Goal: Use online tool/utility: Utilize a website feature to perform a specific function

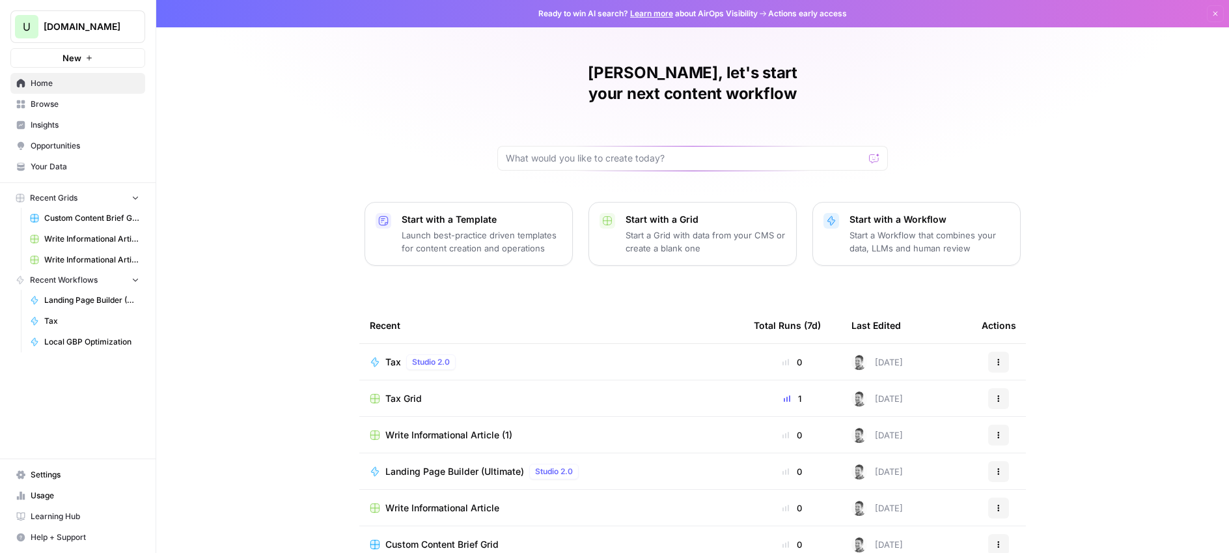
click at [370, 120] on div "Ryder, let's start your next content workflow Start with a Template Launch best…" at bounding box center [692, 310] width 1073 height 620
click at [55, 106] on span "Browse" at bounding box center [85, 104] width 109 height 12
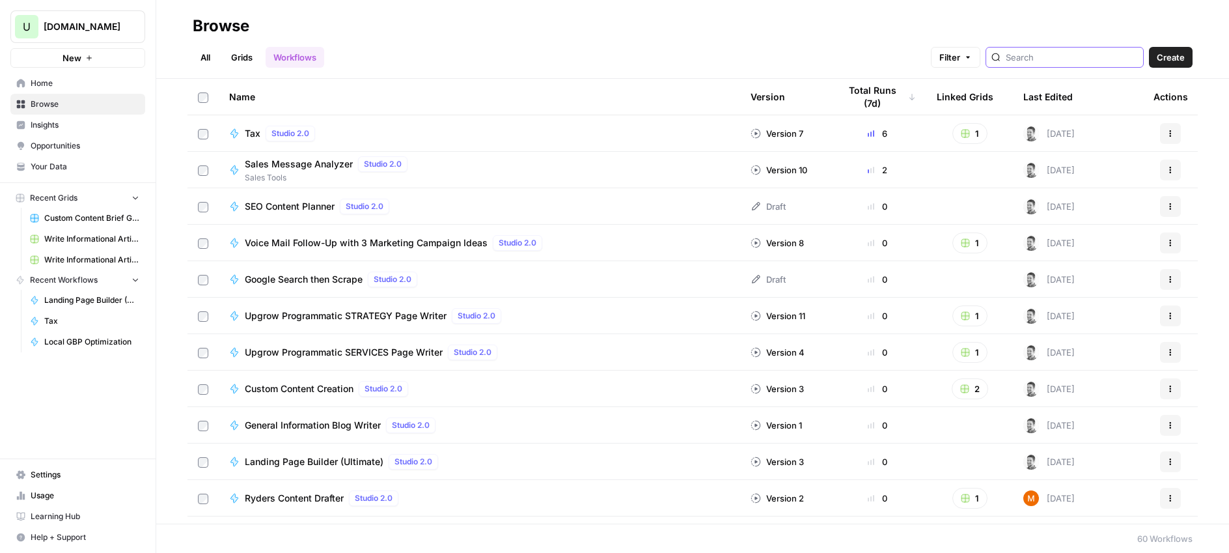
click at [1068, 57] on input "search" at bounding box center [1072, 57] width 132 height 13
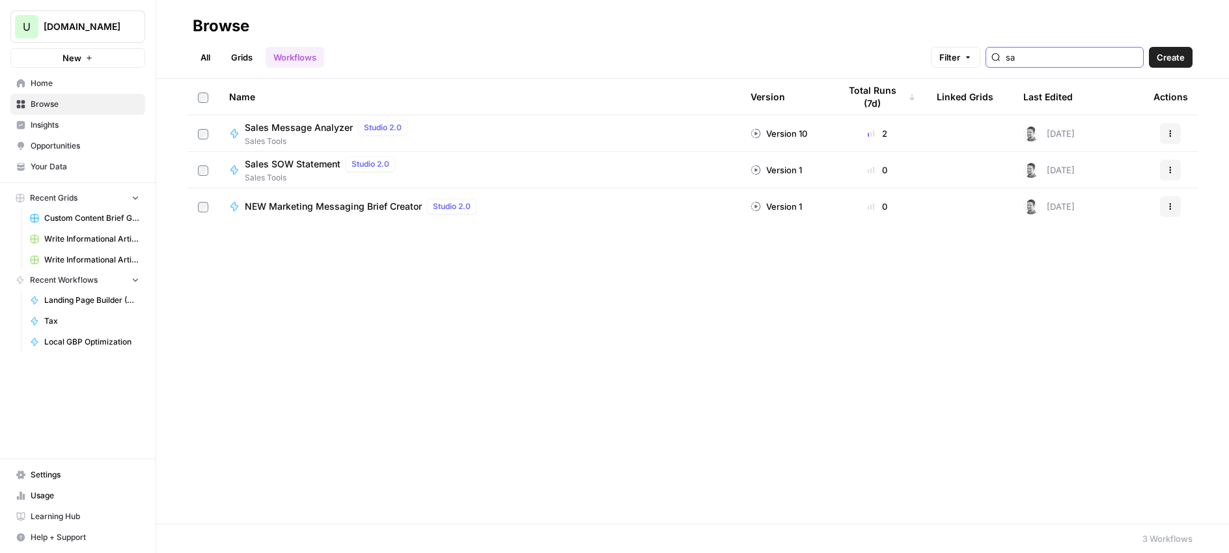
type input "sa"
click at [304, 173] on span "Sales Tools" at bounding box center [323, 178] width 156 height 12
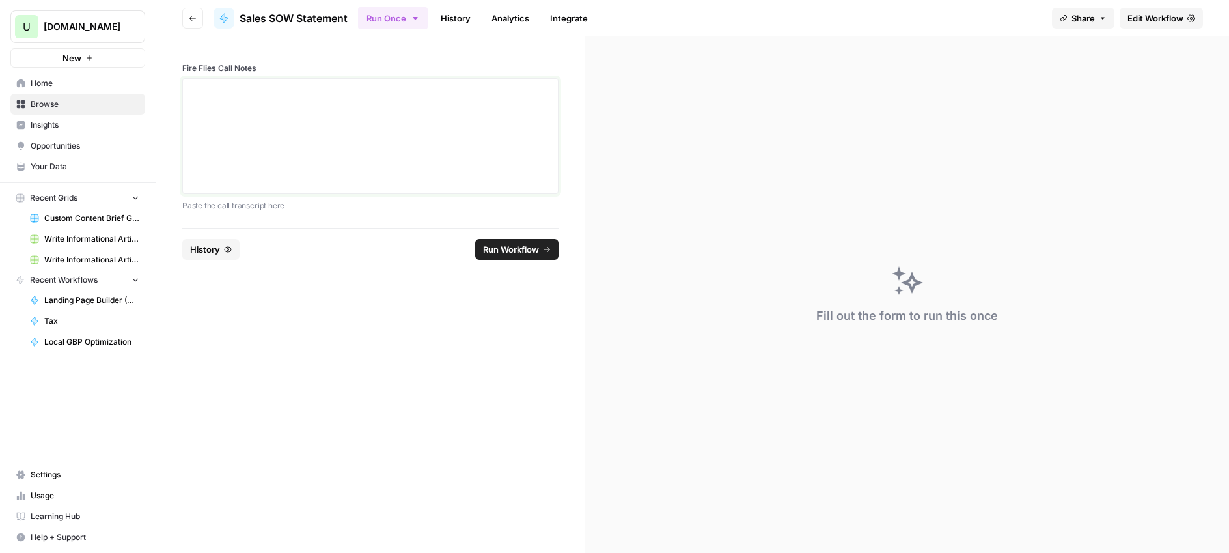
drag, startPoint x: 337, startPoint y: 138, endPoint x: 361, endPoint y: 139, distance: 24.1
click at [336, 138] on div at bounding box center [370, 136] width 359 height 104
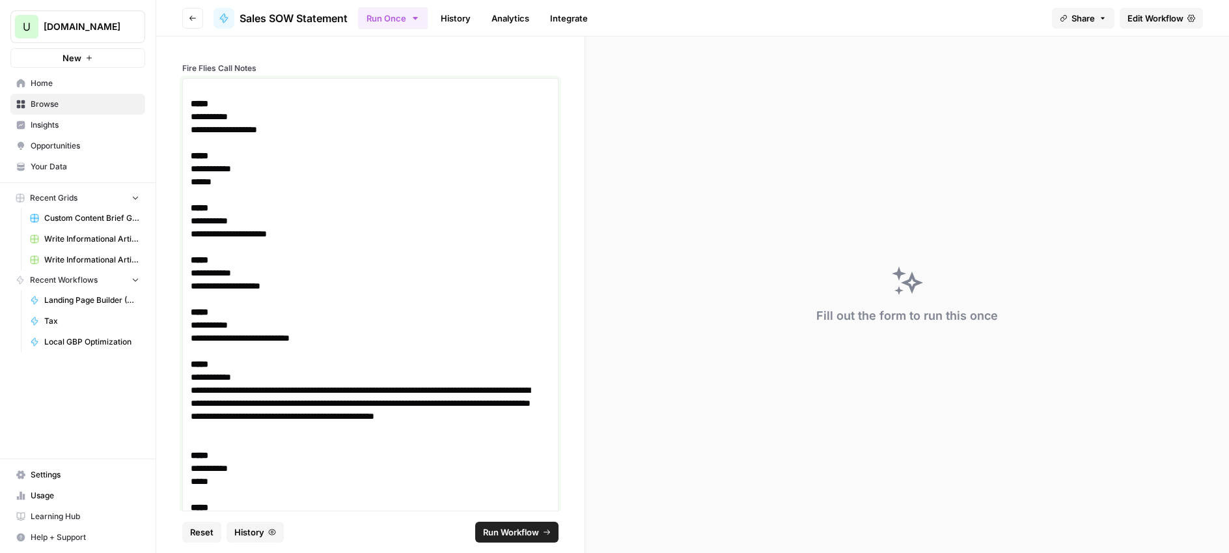
scroll to position [3586, 0]
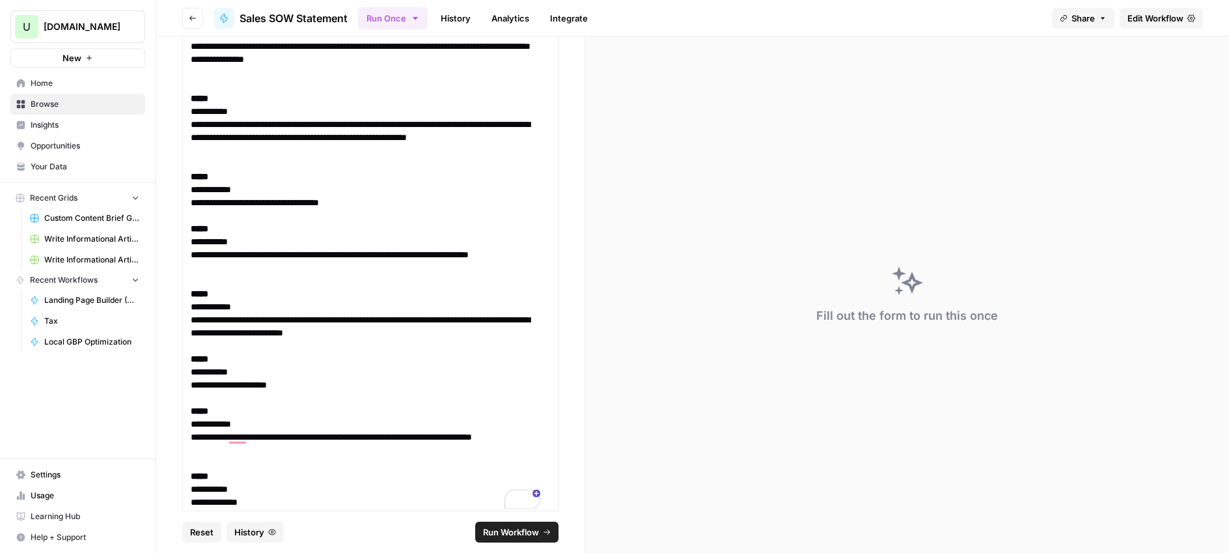
click at [497, 534] on span "Run Workflow" at bounding box center [511, 531] width 56 height 13
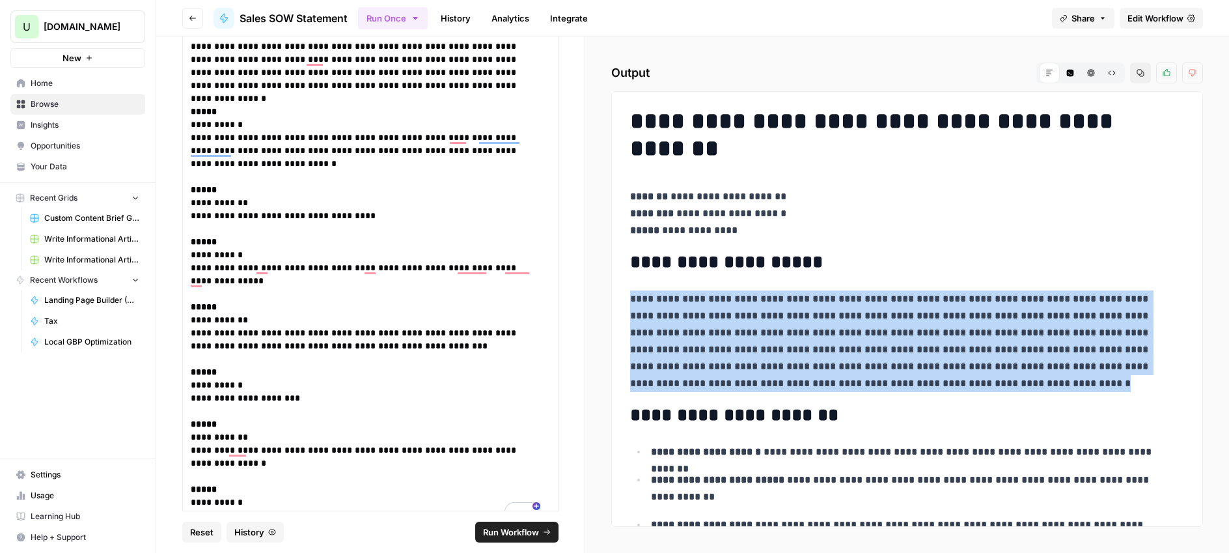
drag, startPoint x: 833, startPoint y: 363, endPoint x: 613, endPoint y: 305, distance: 227.5
click at [613, 305] on div "**********" at bounding box center [907, 309] width 592 height 436
click at [656, 316] on p "**********" at bounding box center [902, 341] width 544 height 102
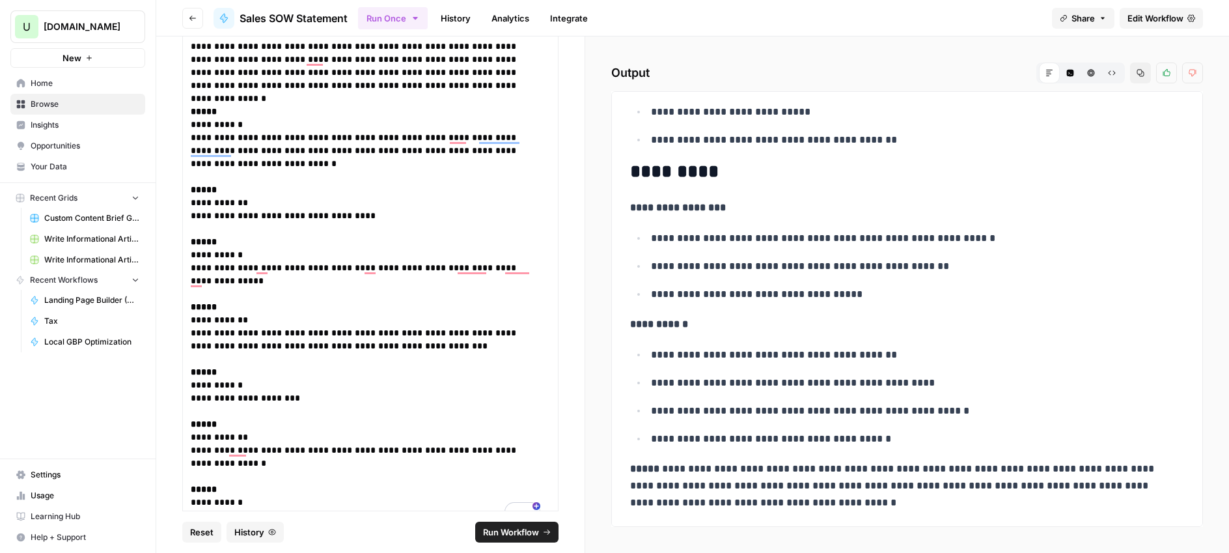
scroll to position [1344, 0]
